Goal: Task Accomplishment & Management: Complete application form

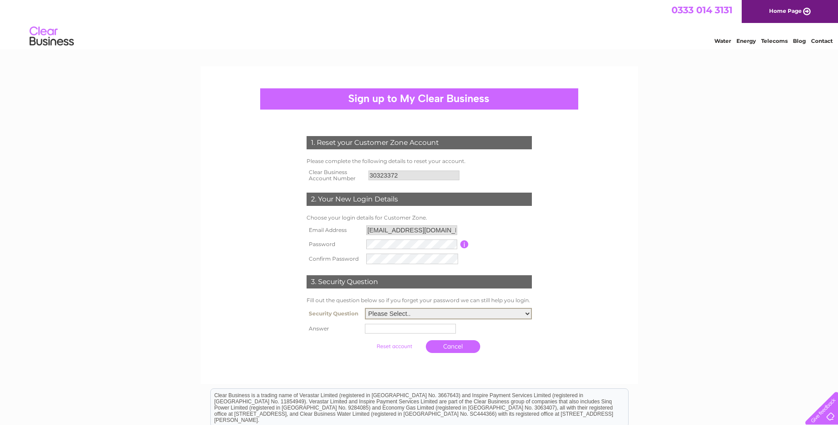
click at [526, 314] on select "Please Select.. In what town or city was your first job? In what town or city d…" at bounding box center [448, 313] width 167 height 11
select select "3"
click at [365, 308] on select "Please Select.. In what town or city was your first job? In what town or city d…" at bounding box center [448, 312] width 167 height 11
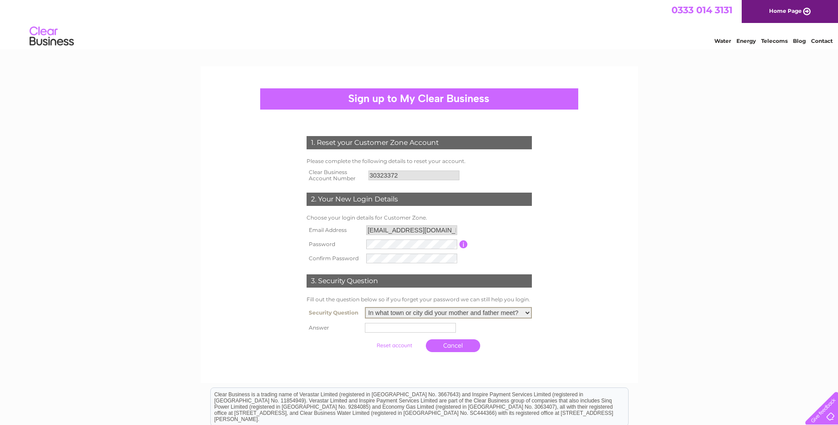
click at [428, 325] on input "text" at bounding box center [410, 328] width 91 height 10
type input "Blantyre"
click at [605, 305] on form "1. Reset your Customer Zone Account Please complete the following details to re…" at bounding box center [419, 246] width 421 height 256
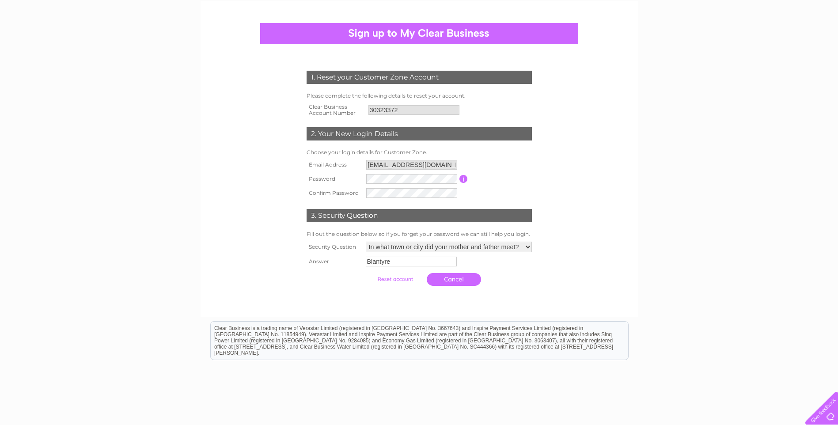
scroll to position [114, 0]
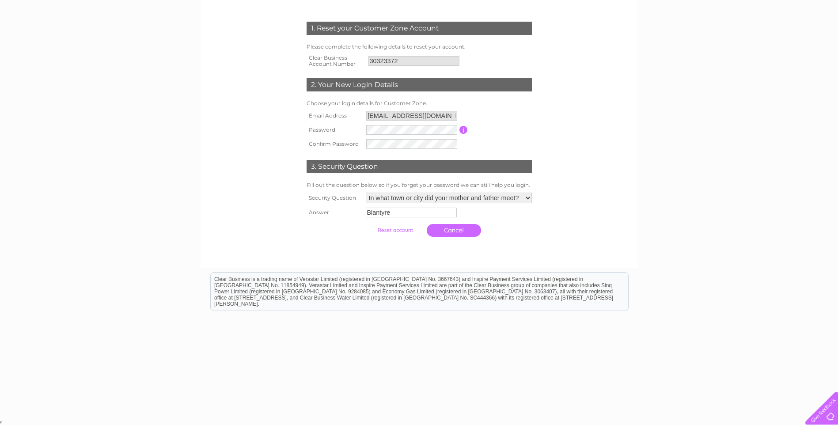
click at [394, 229] on input "submit" at bounding box center [395, 230] width 54 height 12
